Goal: Find specific page/section: Find specific page/section

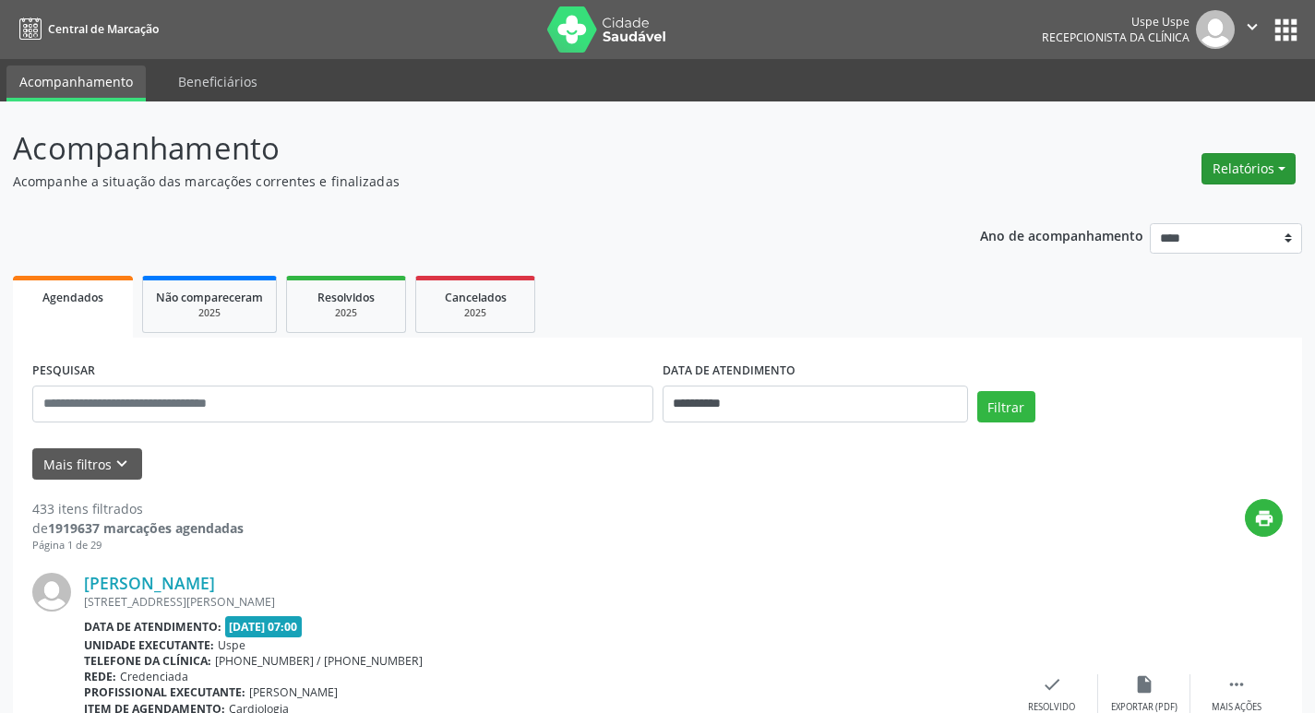
click at [1239, 161] on button "Relatórios" at bounding box center [1248, 168] width 94 height 31
click at [1191, 207] on link "Agendamentos" at bounding box center [1197, 209] width 198 height 26
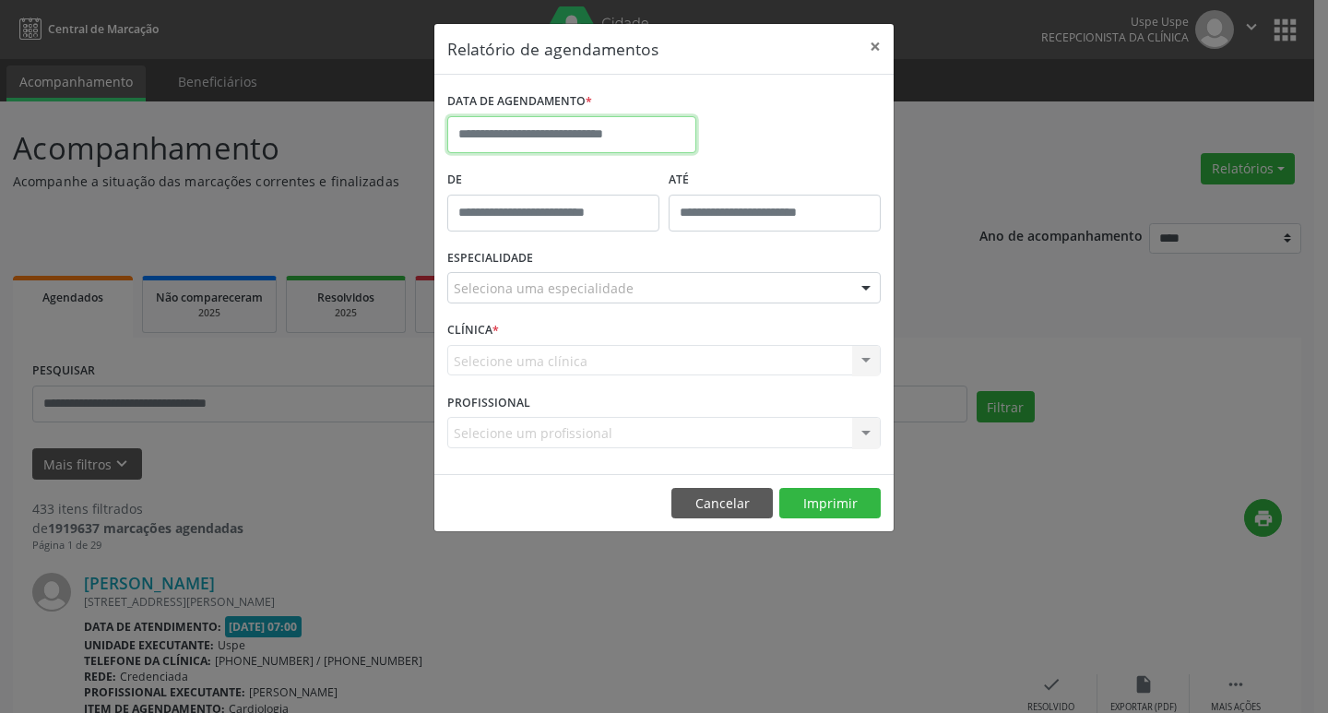
click at [534, 146] on input "text" at bounding box center [571, 134] width 249 height 37
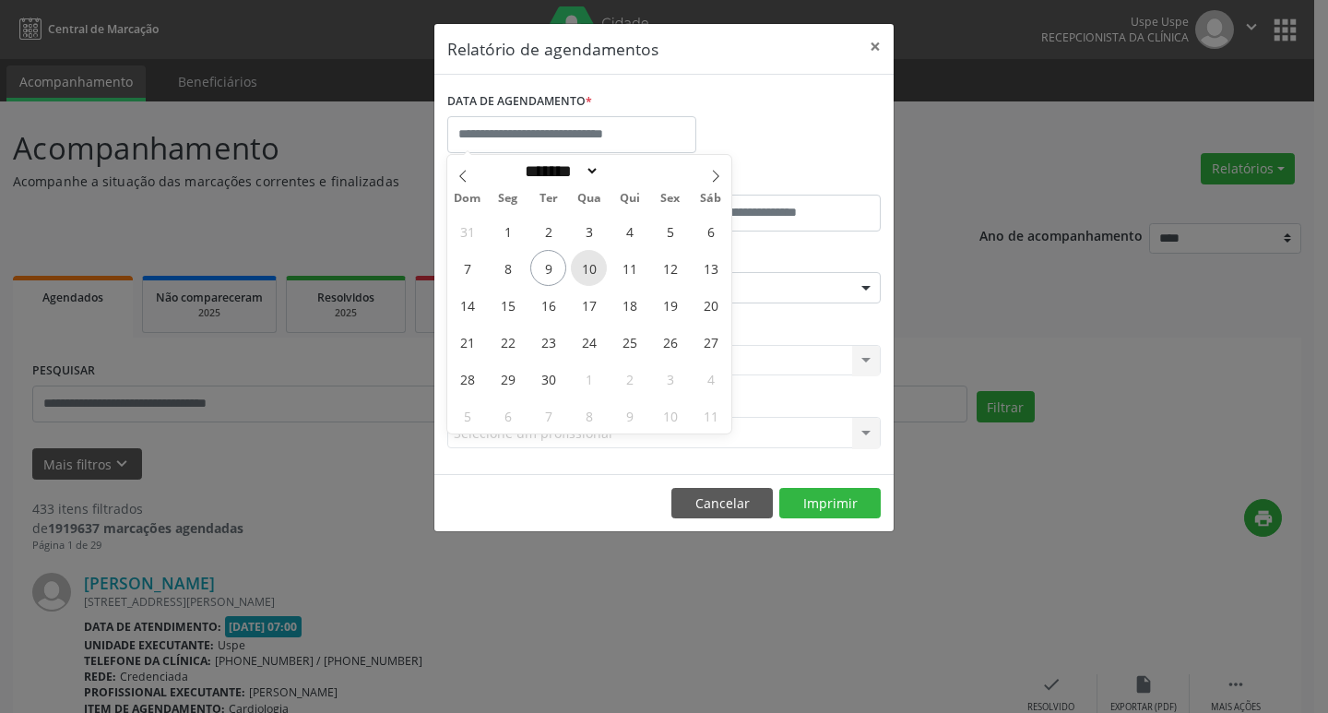
click at [583, 268] on span "10" at bounding box center [589, 268] width 36 height 36
type input "**********"
click at [583, 268] on span "10" at bounding box center [589, 268] width 36 height 36
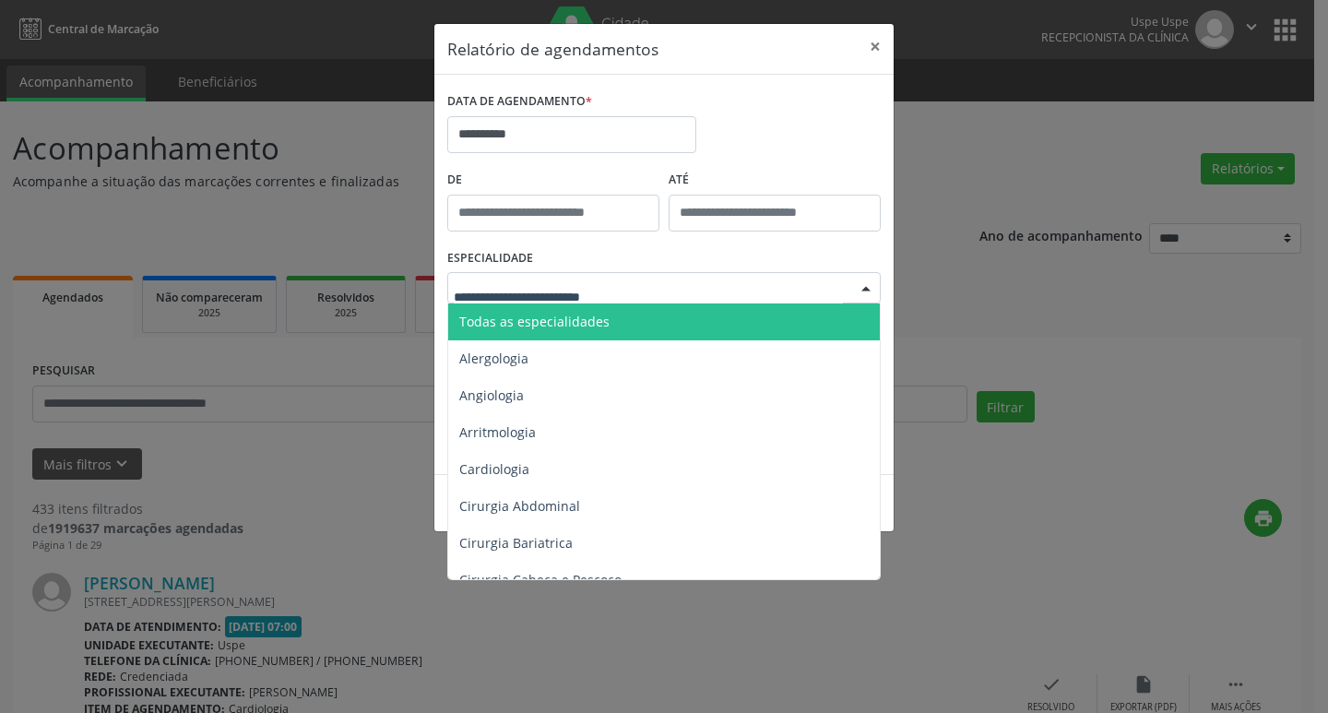
click at [566, 329] on span "Todas as especialidades" at bounding box center [534, 322] width 150 height 18
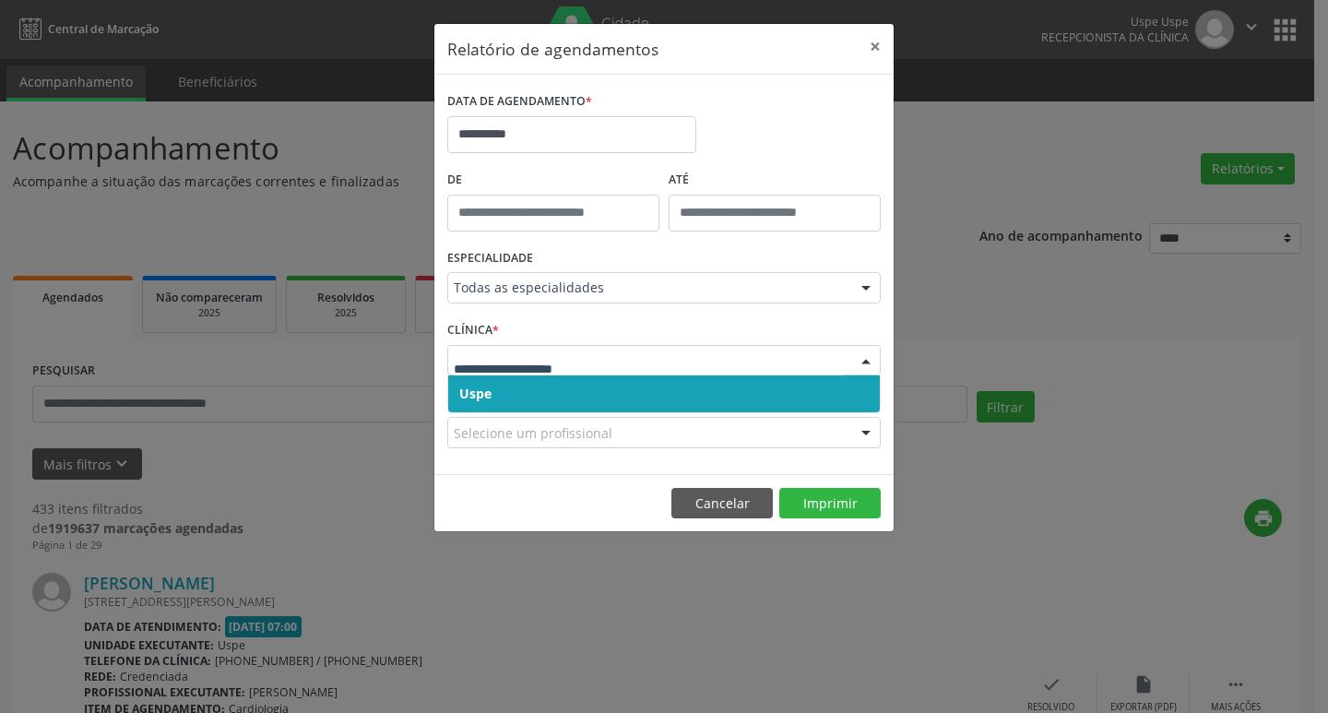
drag, startPoint x: 549, startPoint y: 386, endPoint x: 559, endPoint y: 371, distance: 17.9
click at [554, 379] on span "Uspe" at bounding box center [664, 393] width 432 height 37
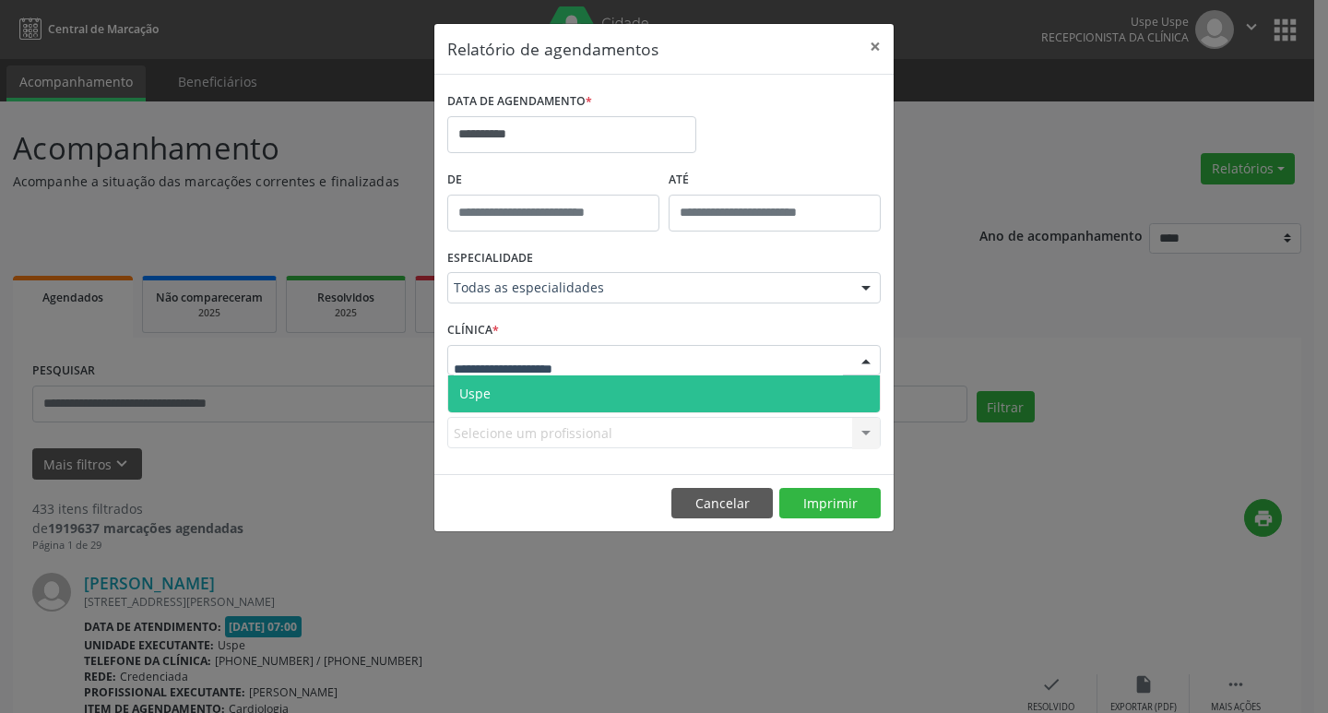
click at [556, 384] on span "Uspe" at bounding box center [664, 393] width 432 height 37
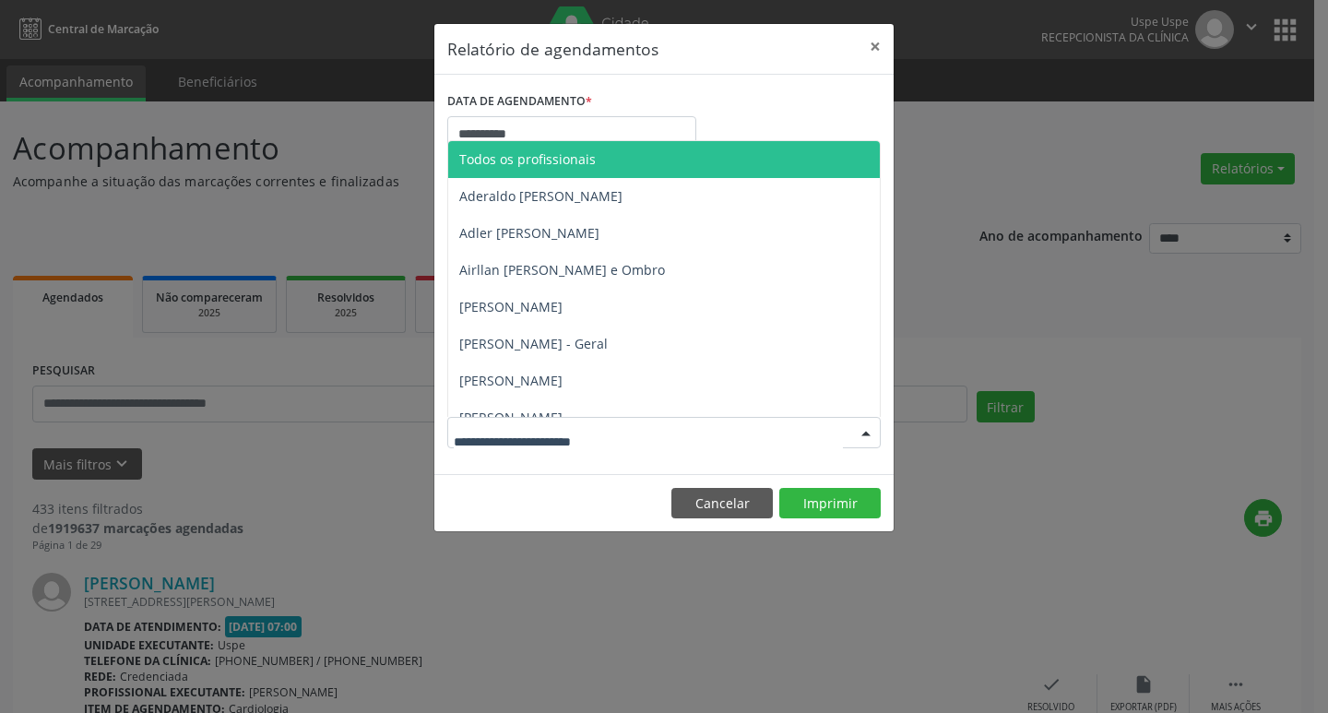
click at [590, 158] on span "Todos os profissionais" at bounding box center [527, 159] width 137 height 18
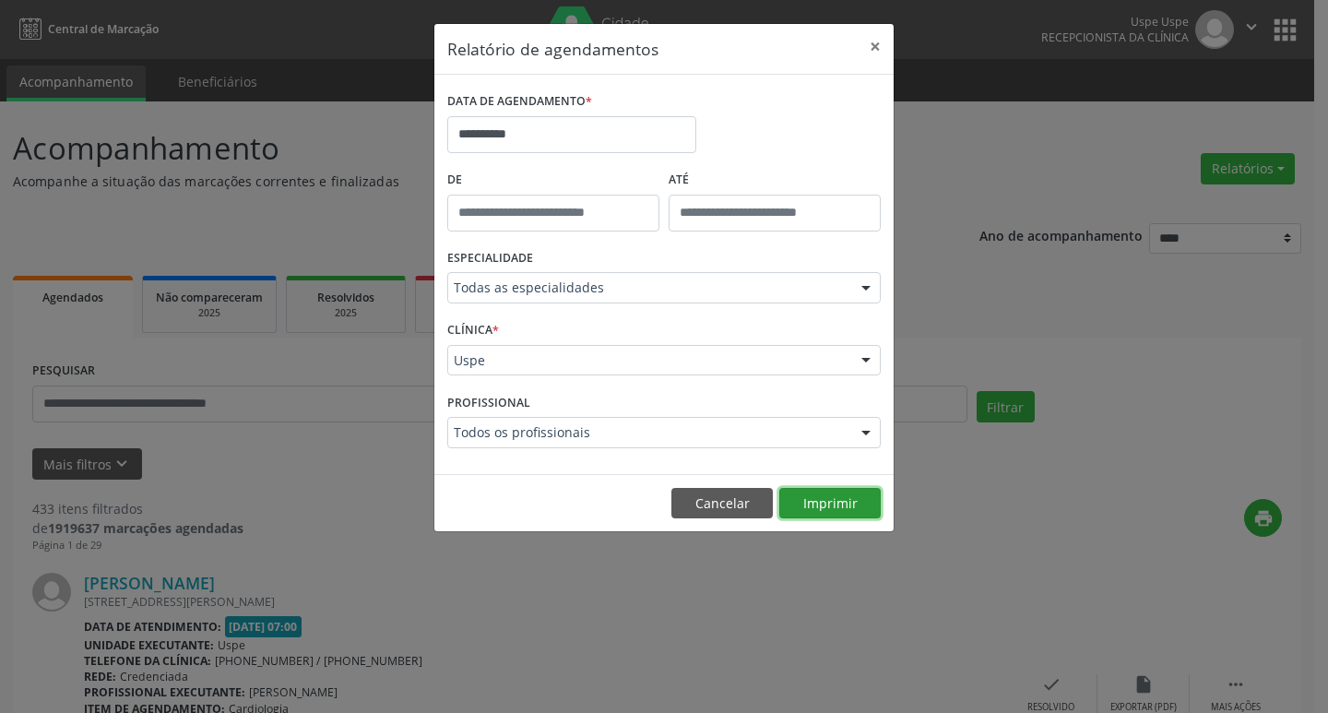
click at [841, 504] on button "Imprimir" at bounding box center [830, 503] width 101 height 31
click at [874, 43] on button "×" at bounding box center [875, 46] width 37 height 45
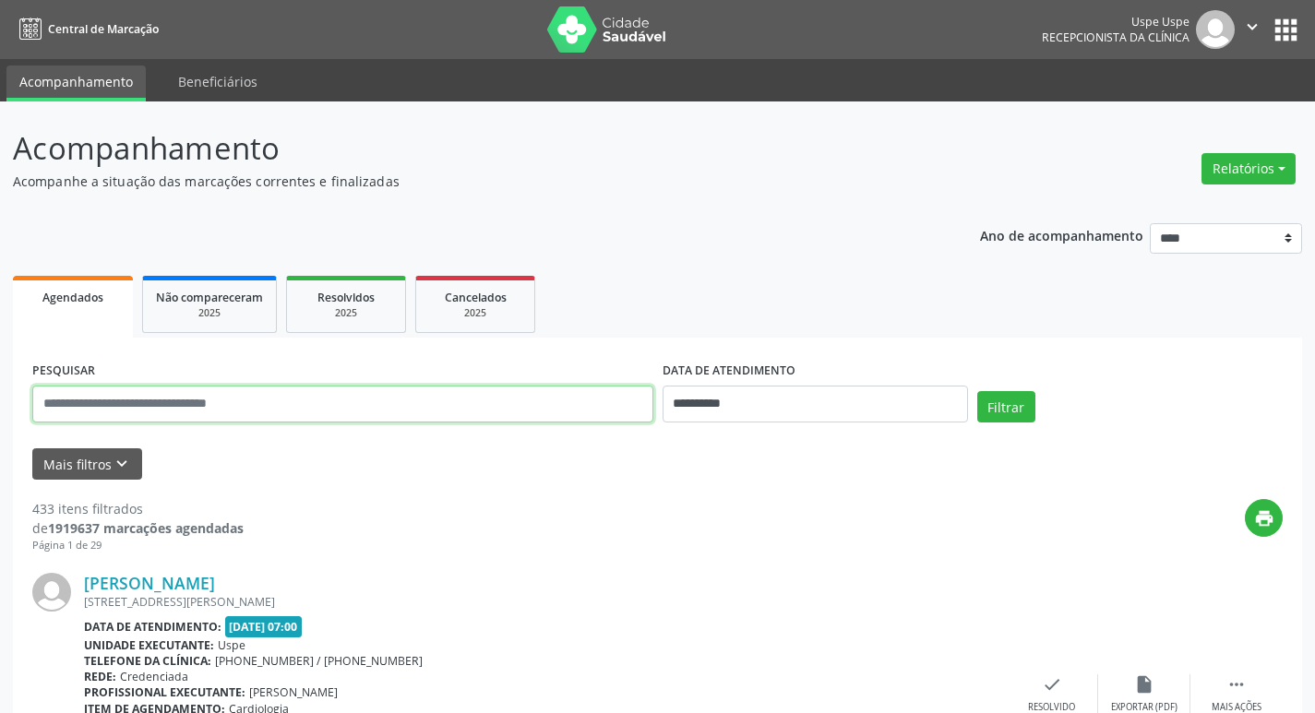
click at [197, 415] on input "text" at bounding box center [342, 404] width 621 height 37
type input "**********"
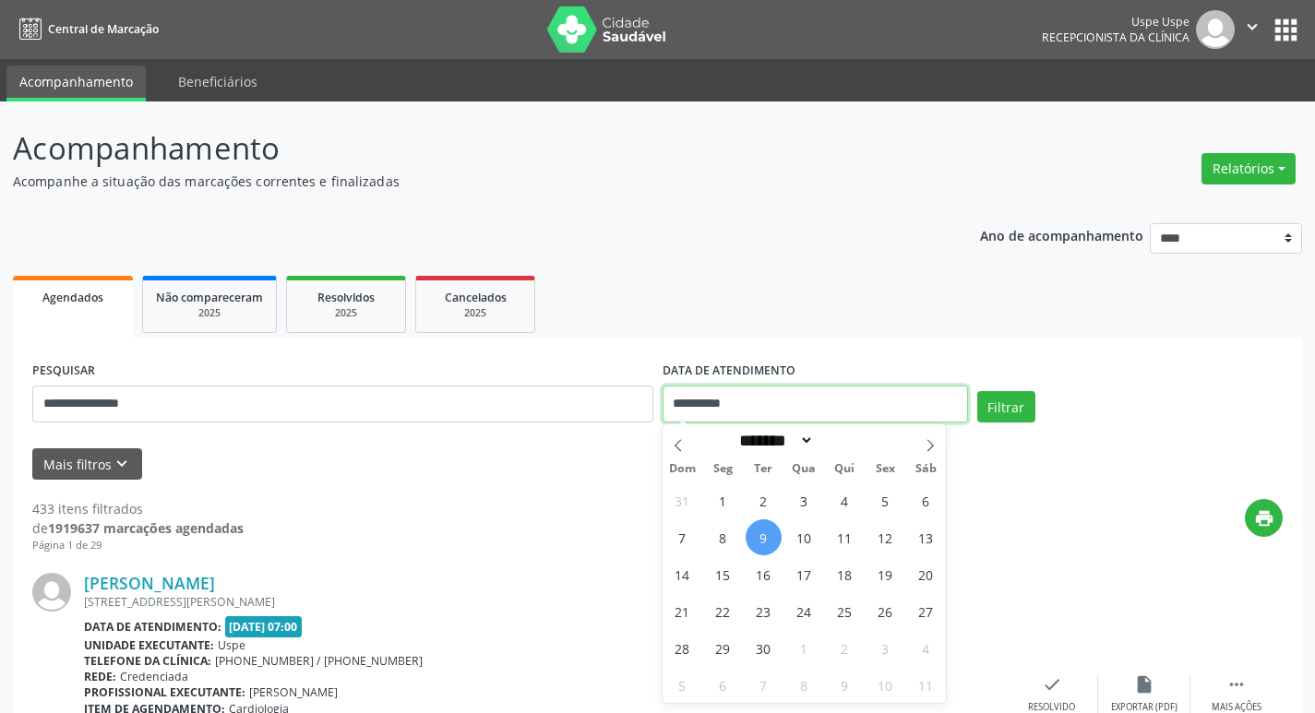
click at [760, 403] on input "**********" at bounding box center [814, 404] width 305 height 37
click at [768, 537] on span "9" at bounding box center [763, 537] width 36 height 36
type input "**********"
click at [939, 447] on span at bounding box center [929, 439] width 31 height 31
select select "*"
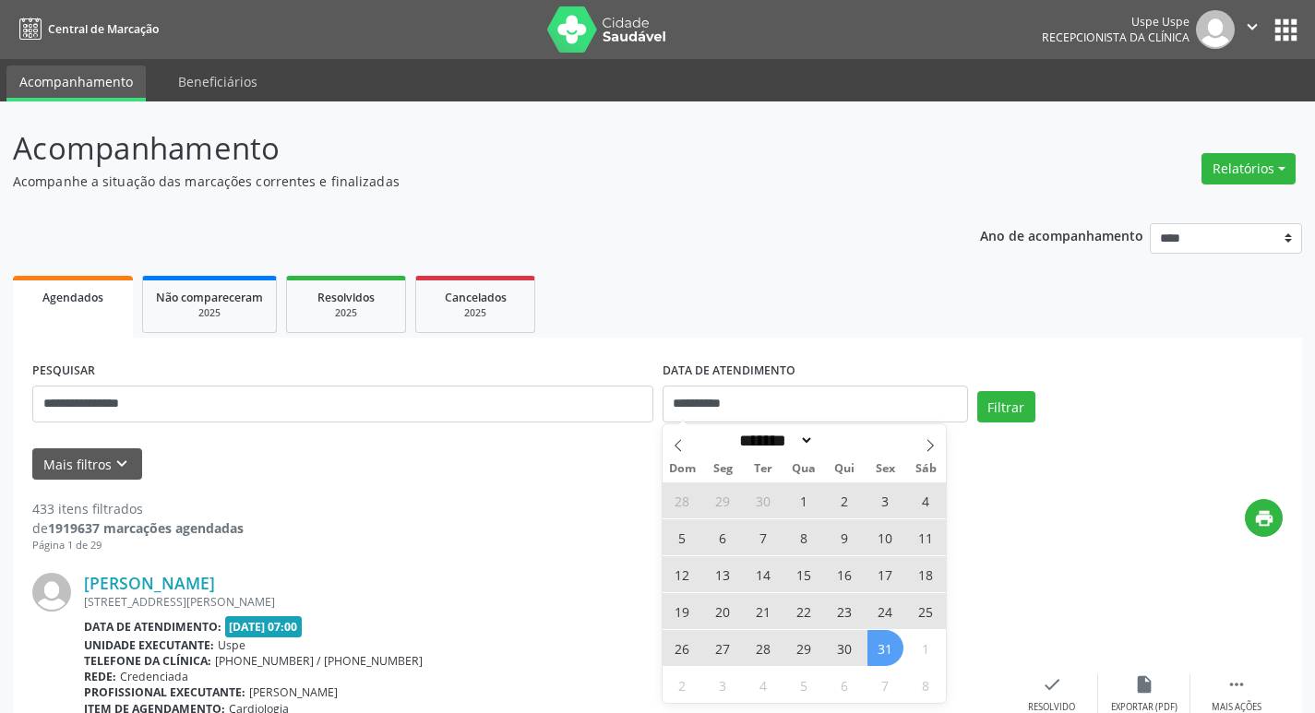
click at [881, 649] on span "31" at bounding box center [885, 648] width 36 height 36
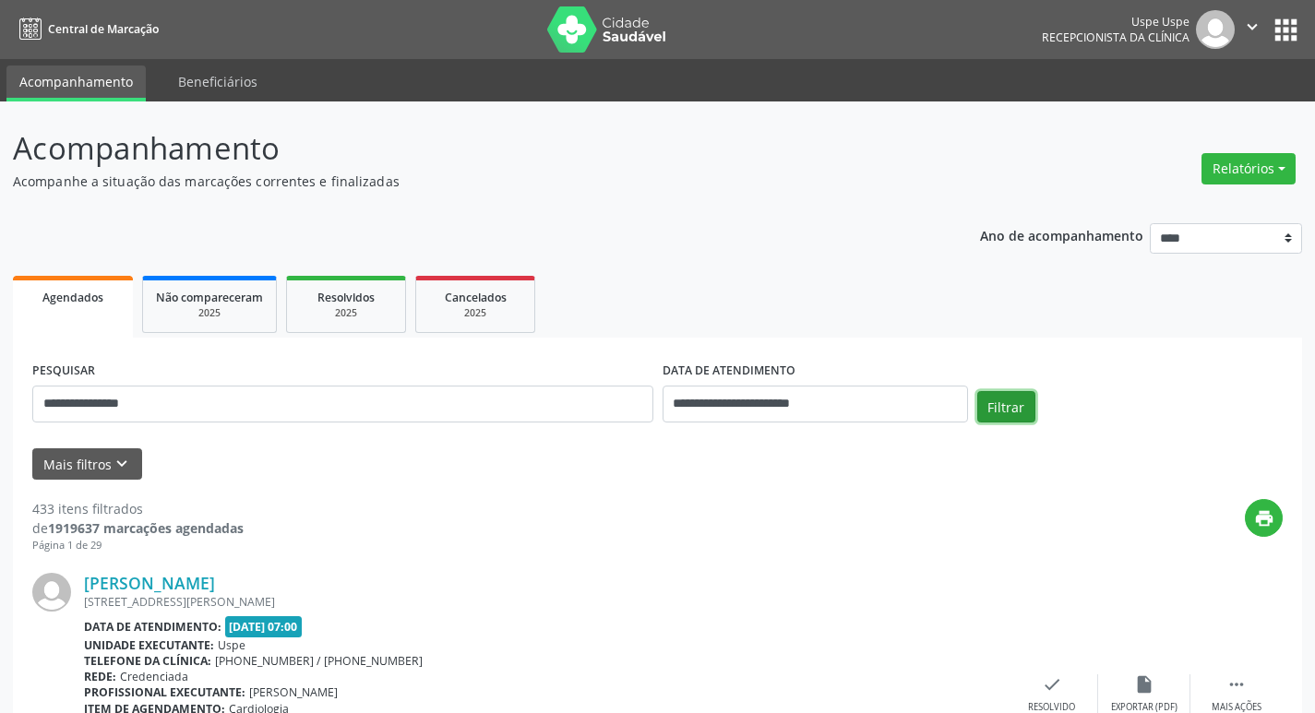
click at [1002, 405] on button "Filtrar" at bounding box center [1006, 406] width 58 height 31
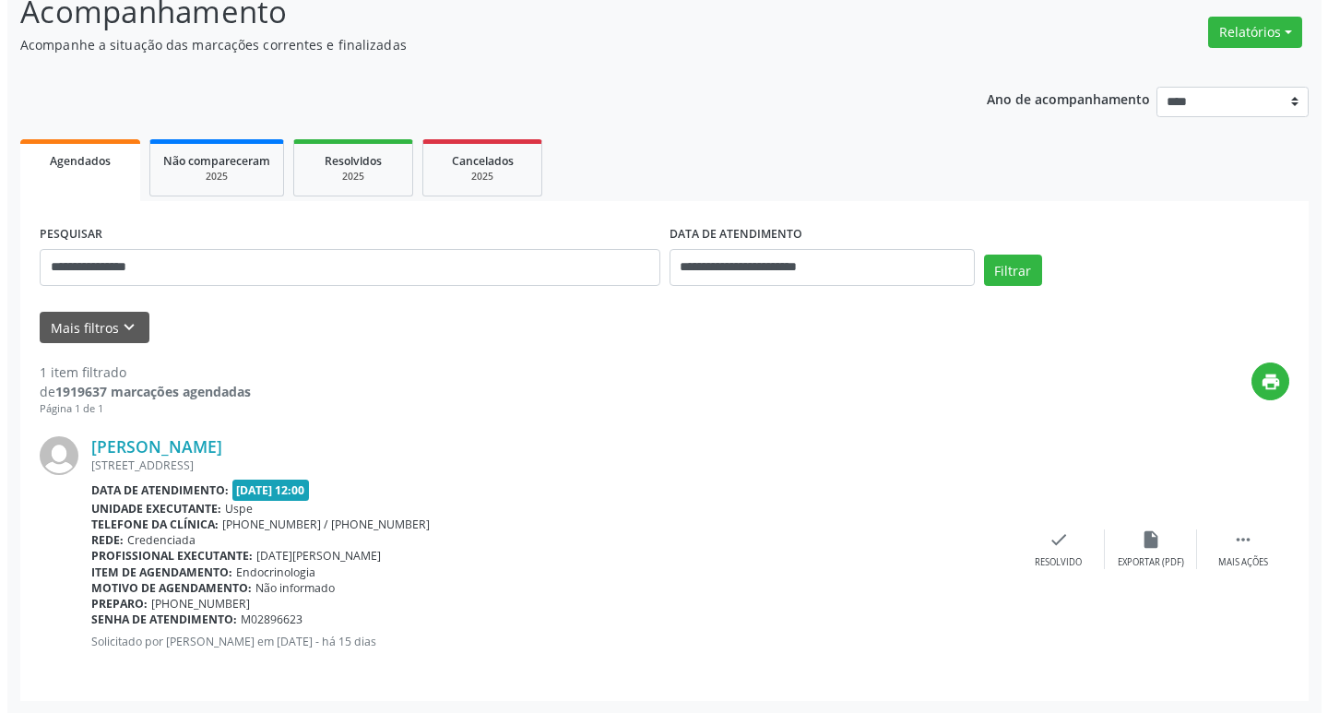
scroll to position [137, 0]
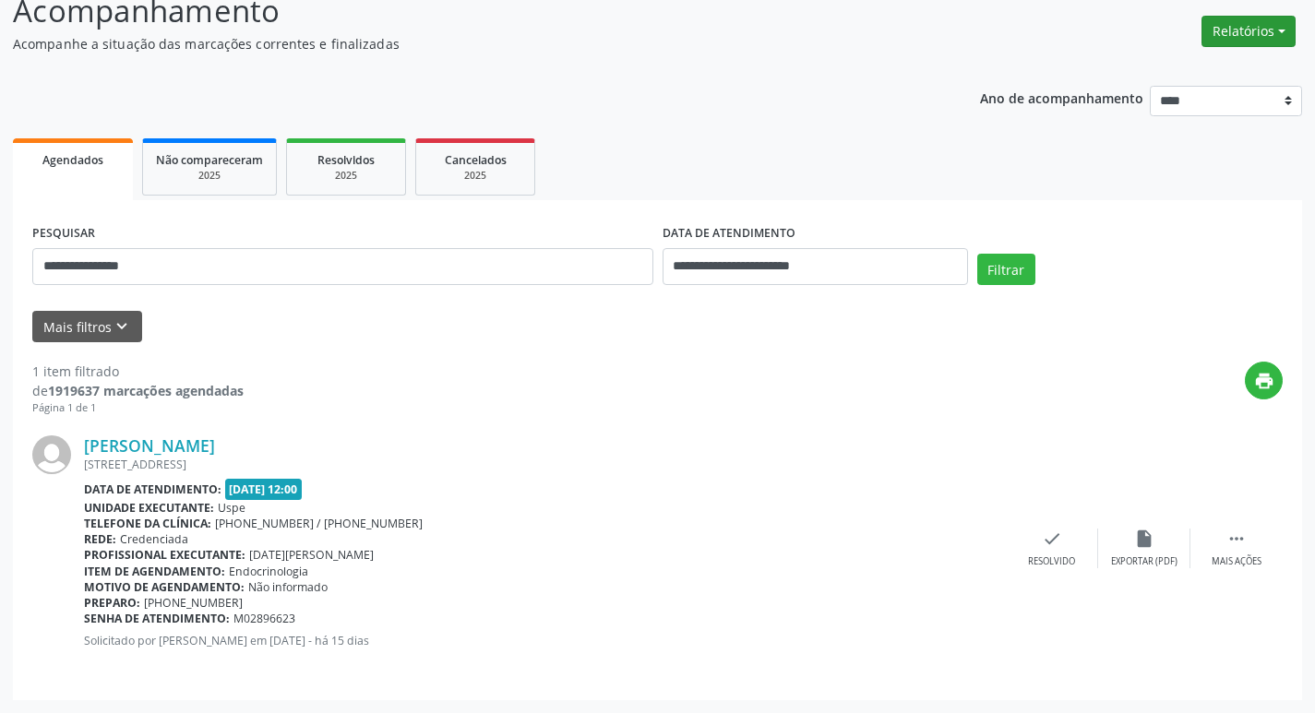
click at [1251, 36] on button "Relatórios" at bounding box center [1248, 31] width 94 height 31
click at [1183, 73] on link "Agendamentos" at bounding box center [1197, 71] width 198 height 26
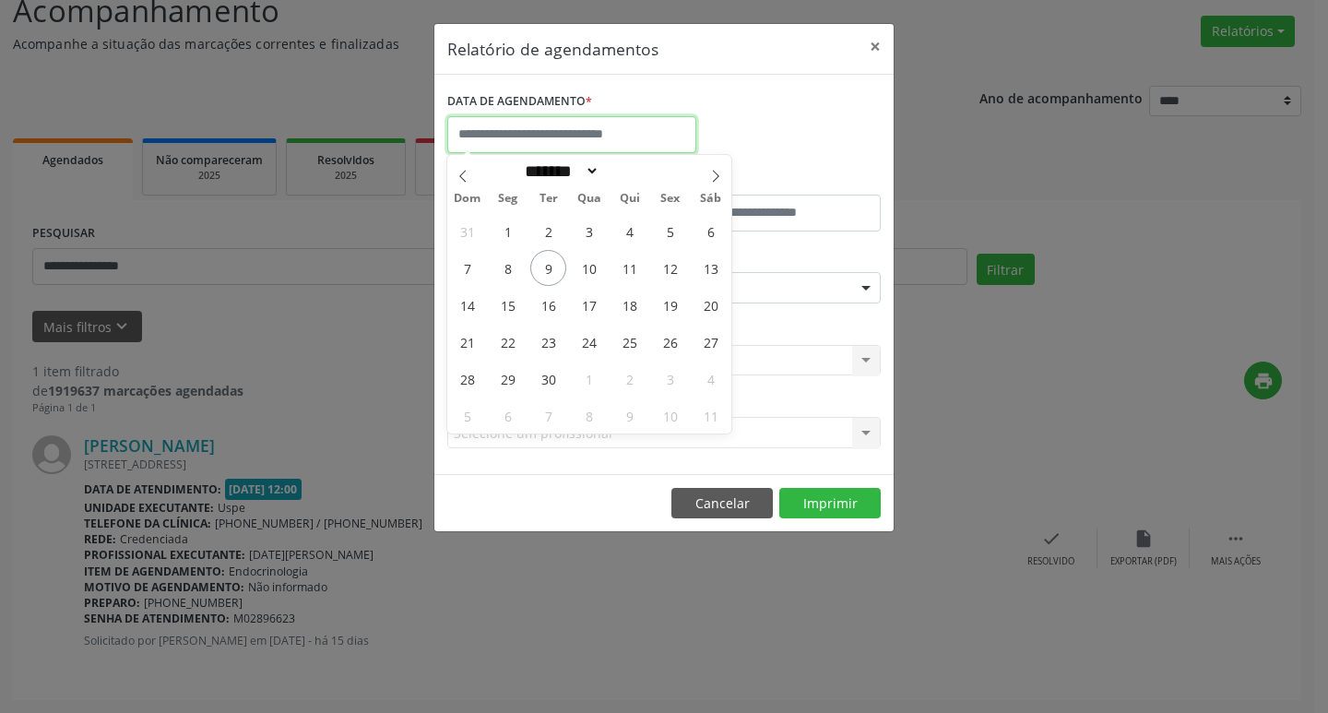
click at [541, 121] on input "text" at bounding box center [571, 134] width 249 height 37
click at [713, 172] on icon at bounding box center [715, 176] width 13 height 13
click at [467, 180] on icon at bounding box center [463, 176] width 13 height 13
select select "*"
click at [545, 271] on span "9" at bounding box center [548, 268] width 36 height 36
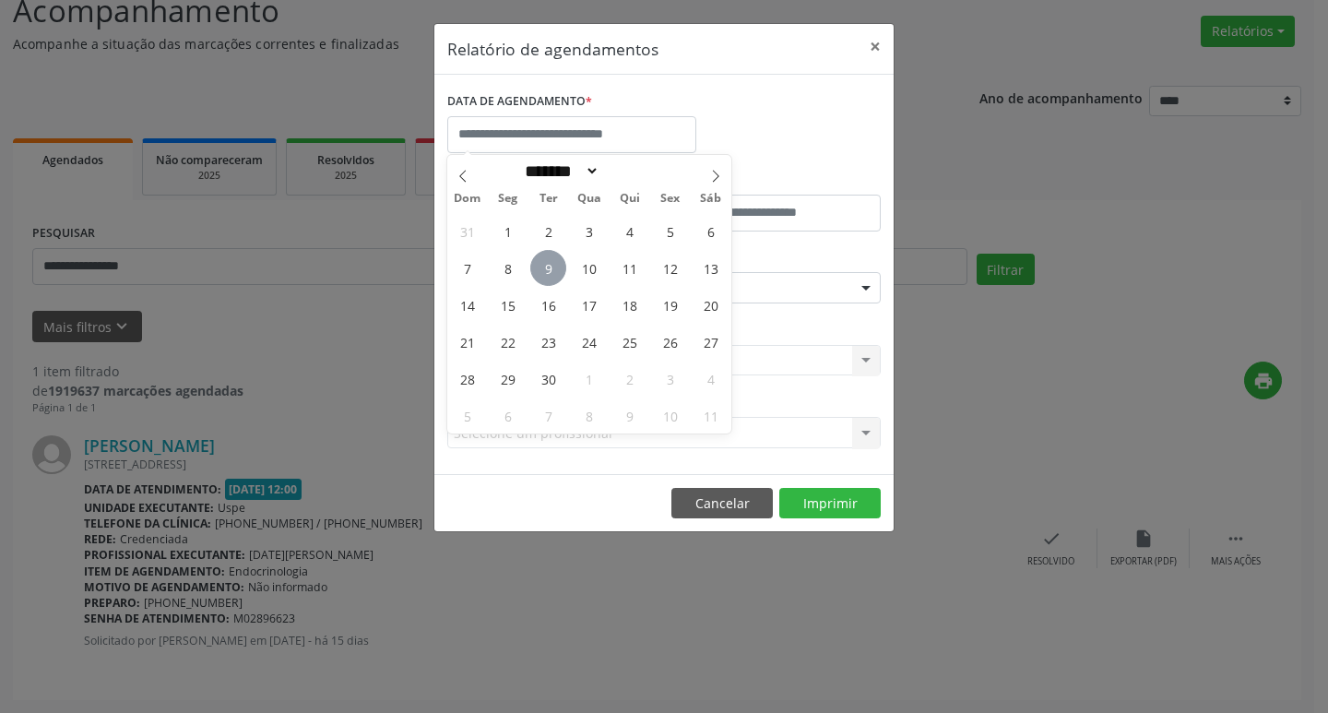
type input "**********"
click at [706, 167] on span at bounding box center [715, 170] width 31 height 31
select select "*"
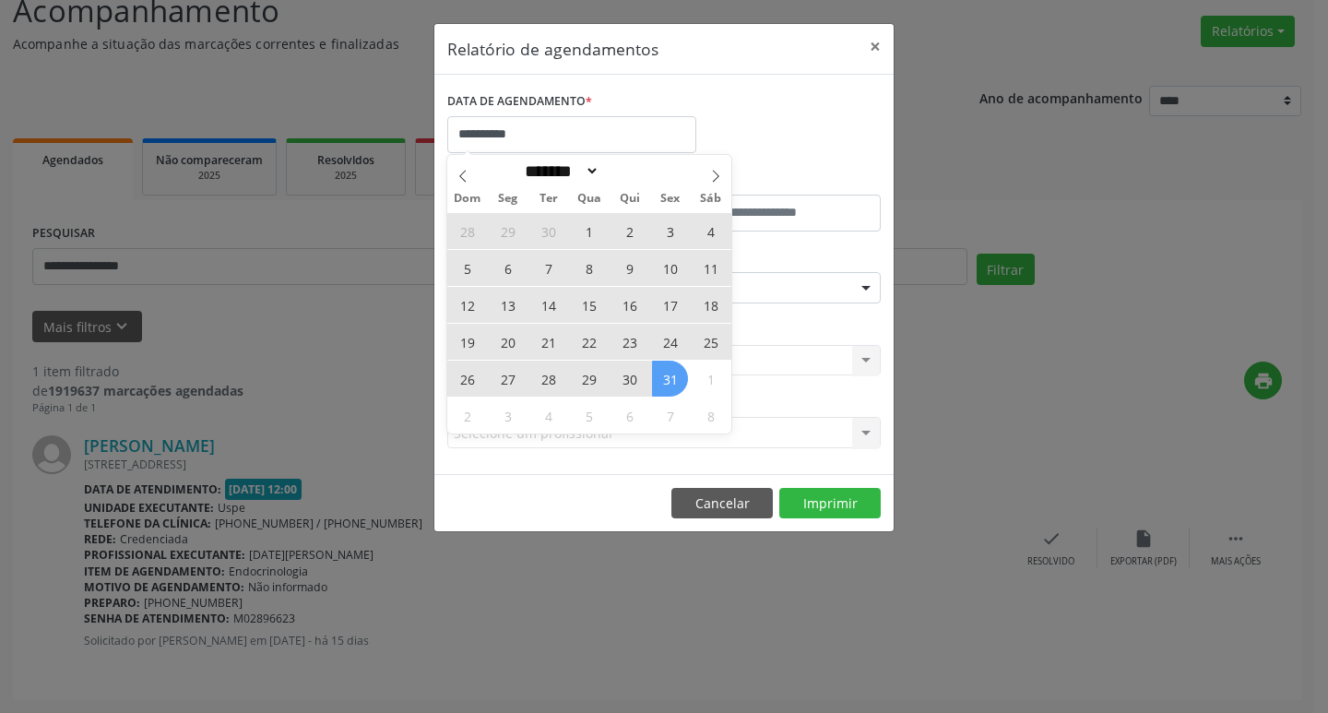
click at [666, 379] on span "31" at bounding box center [670, 379] width 36 height 36
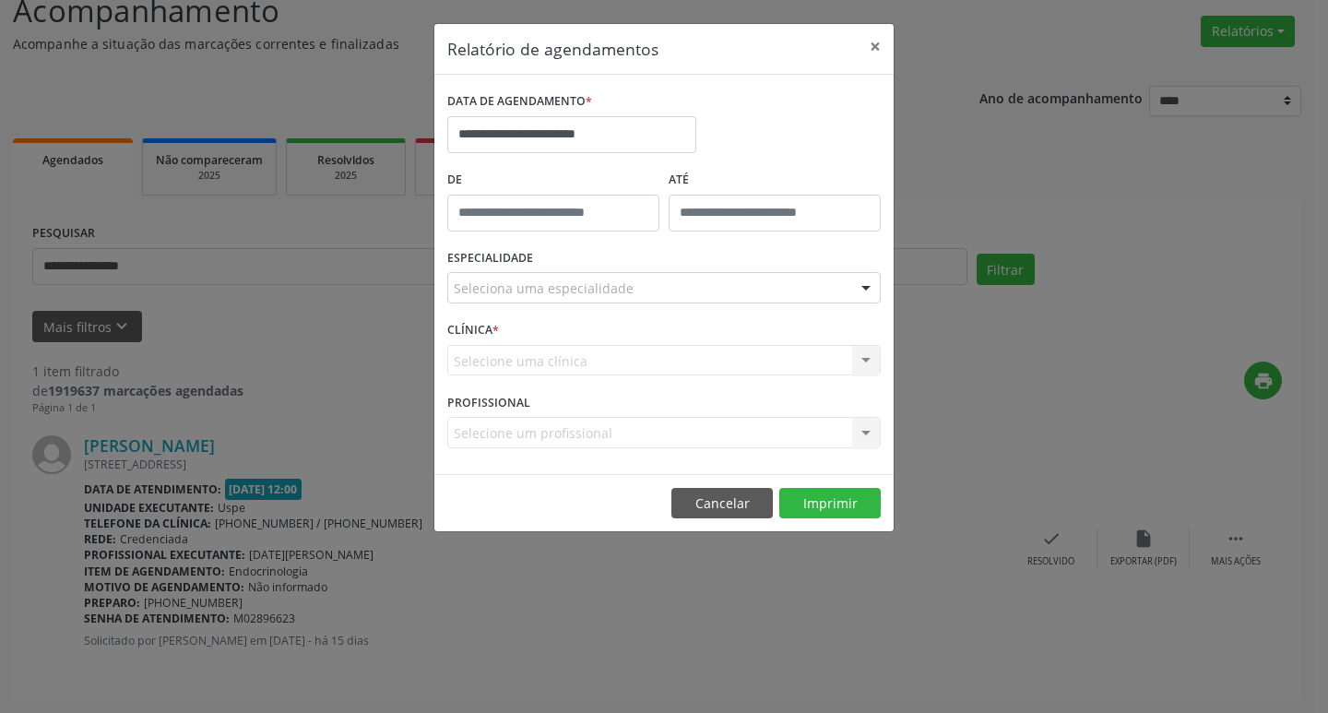
click at [675, 273] on div "Seleciona uma especialidade" at bounding box center [664, 287] width 434 height 31
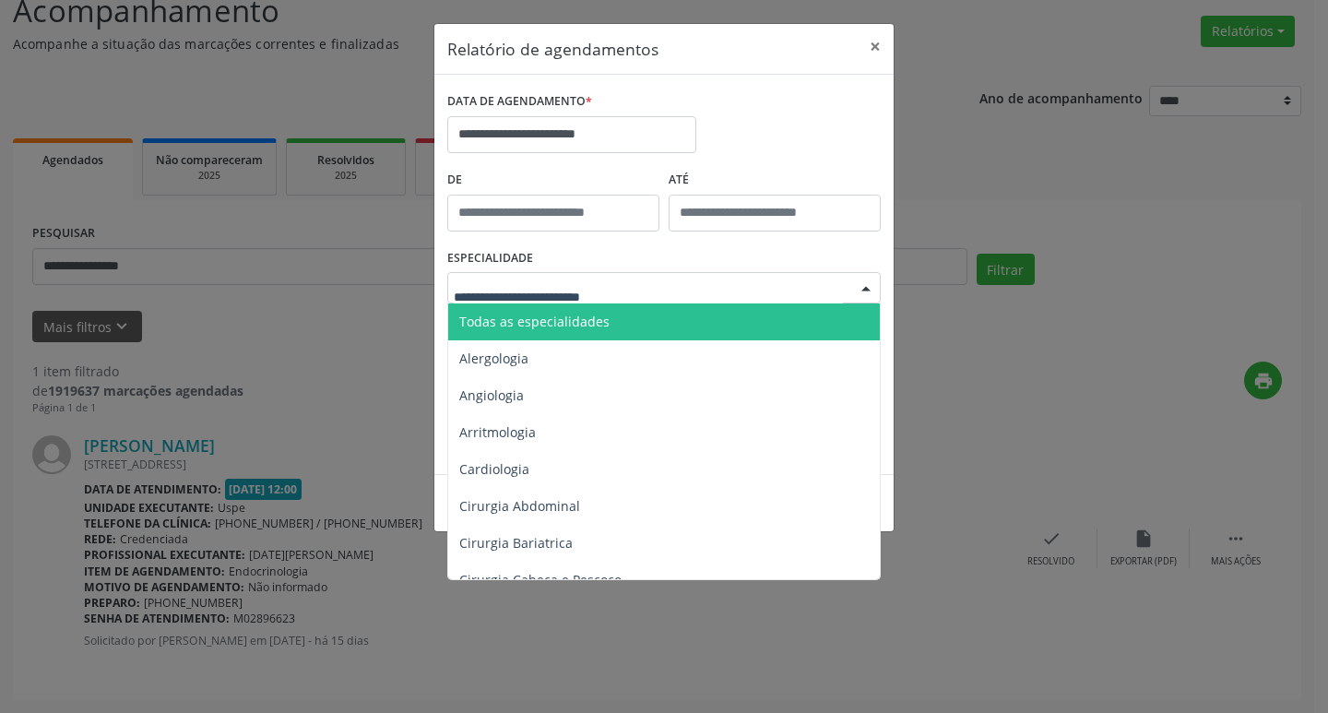
click at [637, 322] on span "Todas as especialidades" at bounding box center [665, 322] width 435 height 37
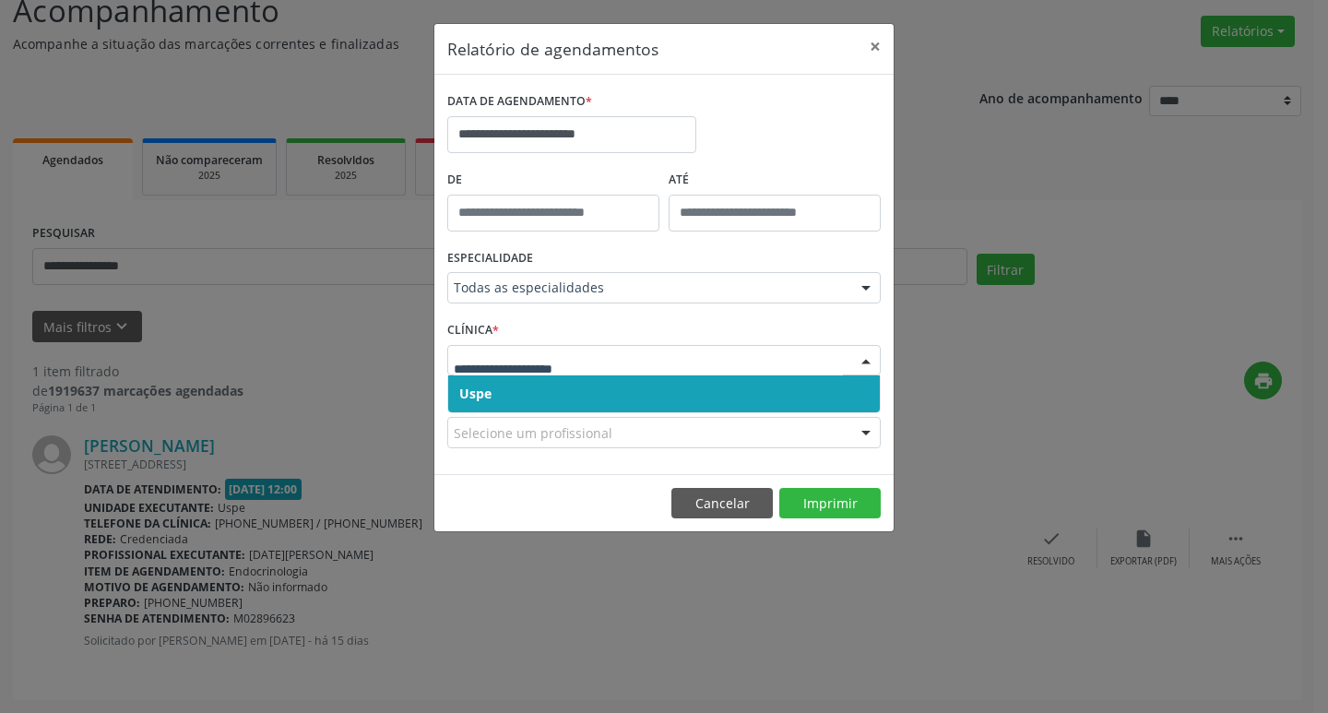
drag, startPoint x: 560, startPoint y: 387, endPoint x: 560, endPoint y: 372, distance: 14.8
click at [560, 376] on span "Uspe" at bounding box center [664, 393] width 432 height 37
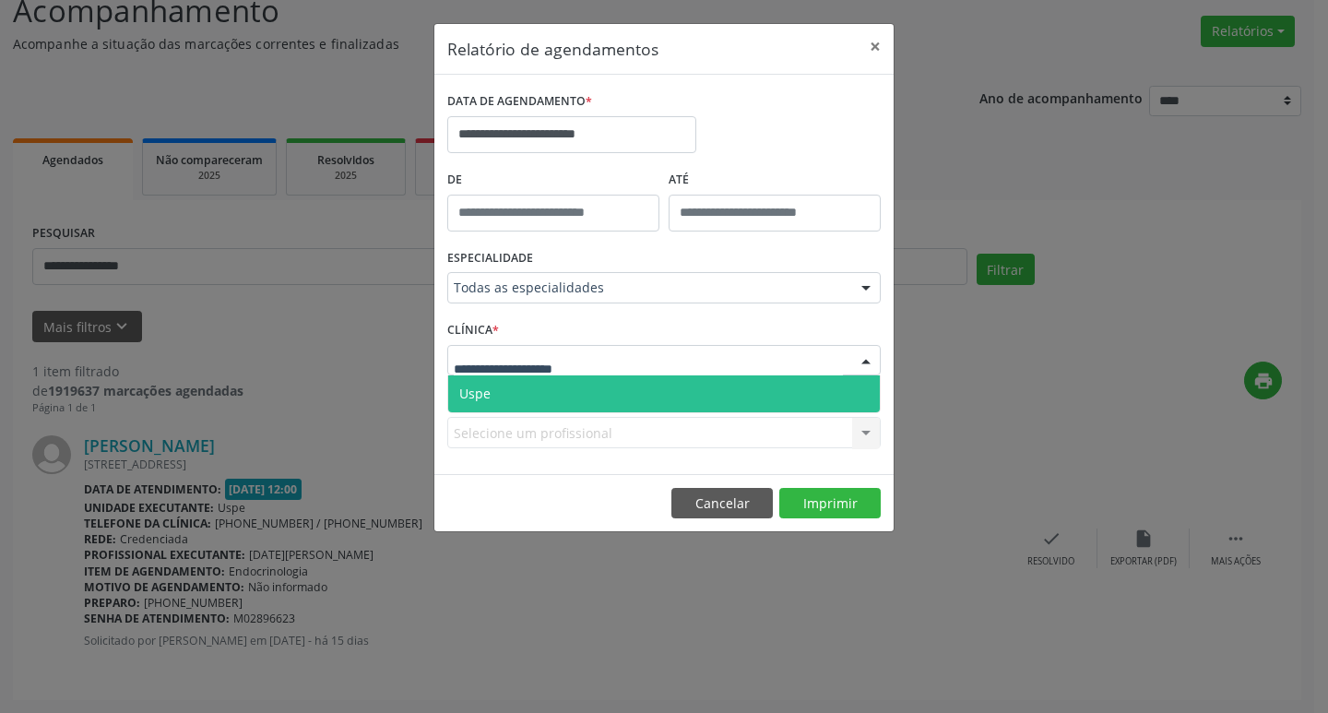
click at [563, 387] on span "Uspe" at bounding box center [664, 393] width 432 height 37
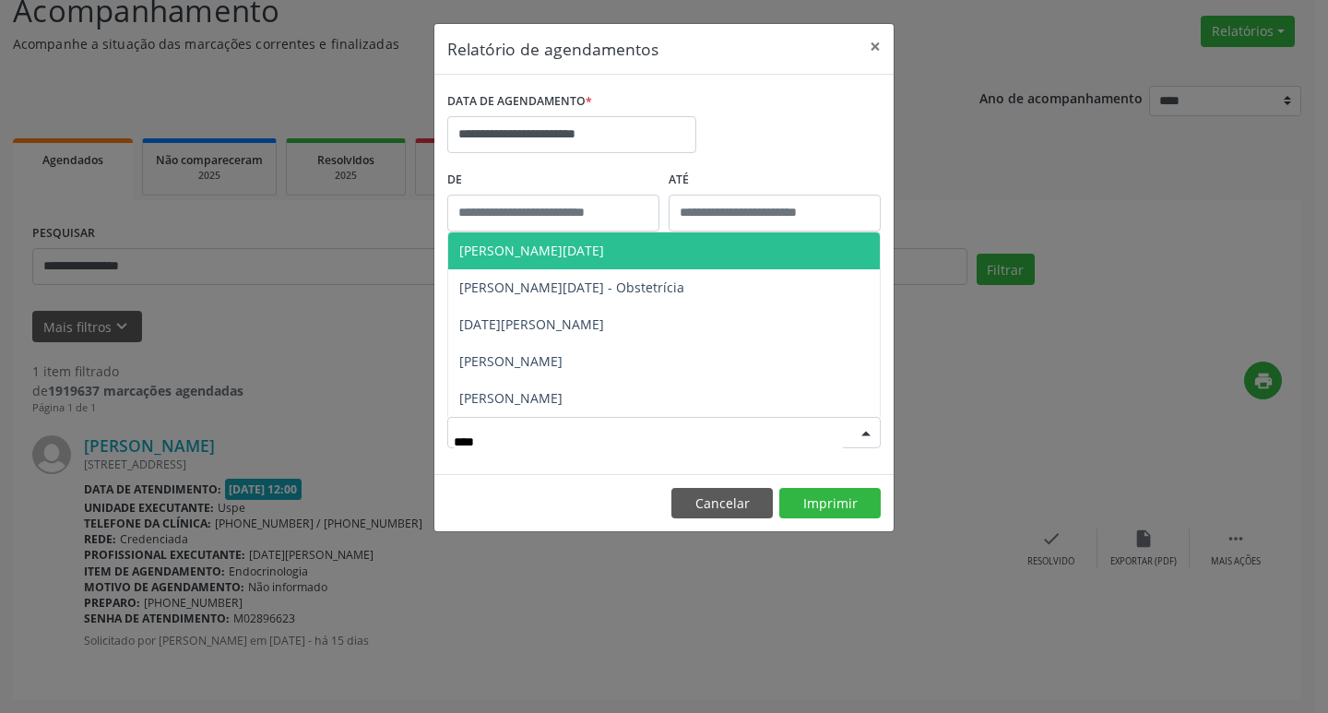
type input "*****"
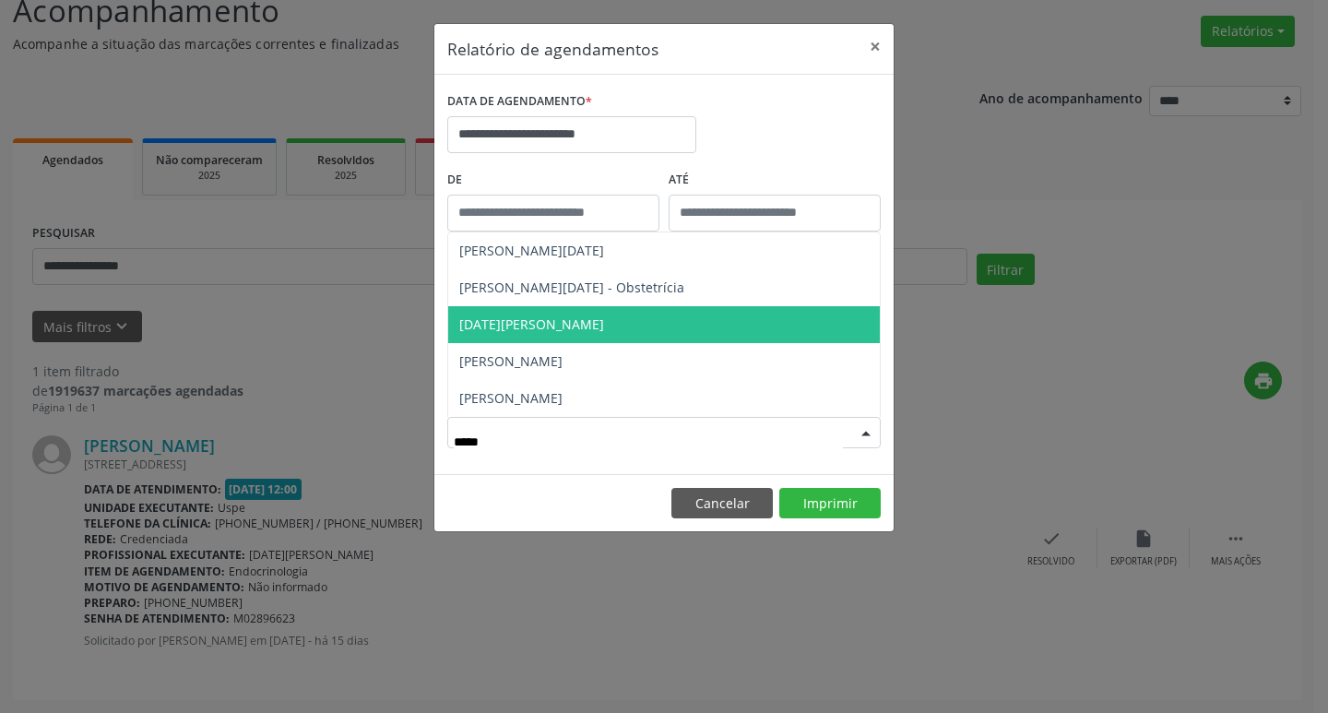
click at [592, 327] on span "[DATE][PERSON_NAME]" at bounding box center [531, 325] width 145 height 18
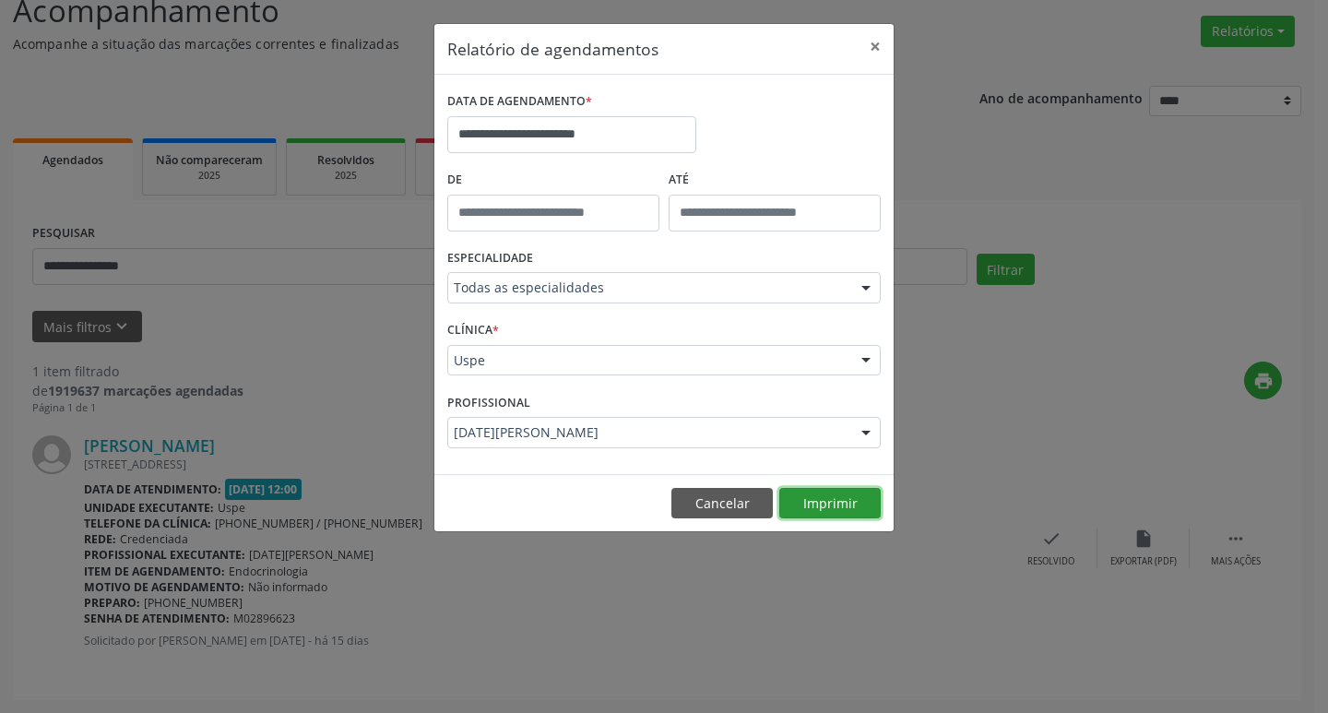
click at [863, 496] on button "Imprimir" at bounding box center [830, 503] width 101 height 31
